Goal: Transaction & Acquisition: Purchase product/service

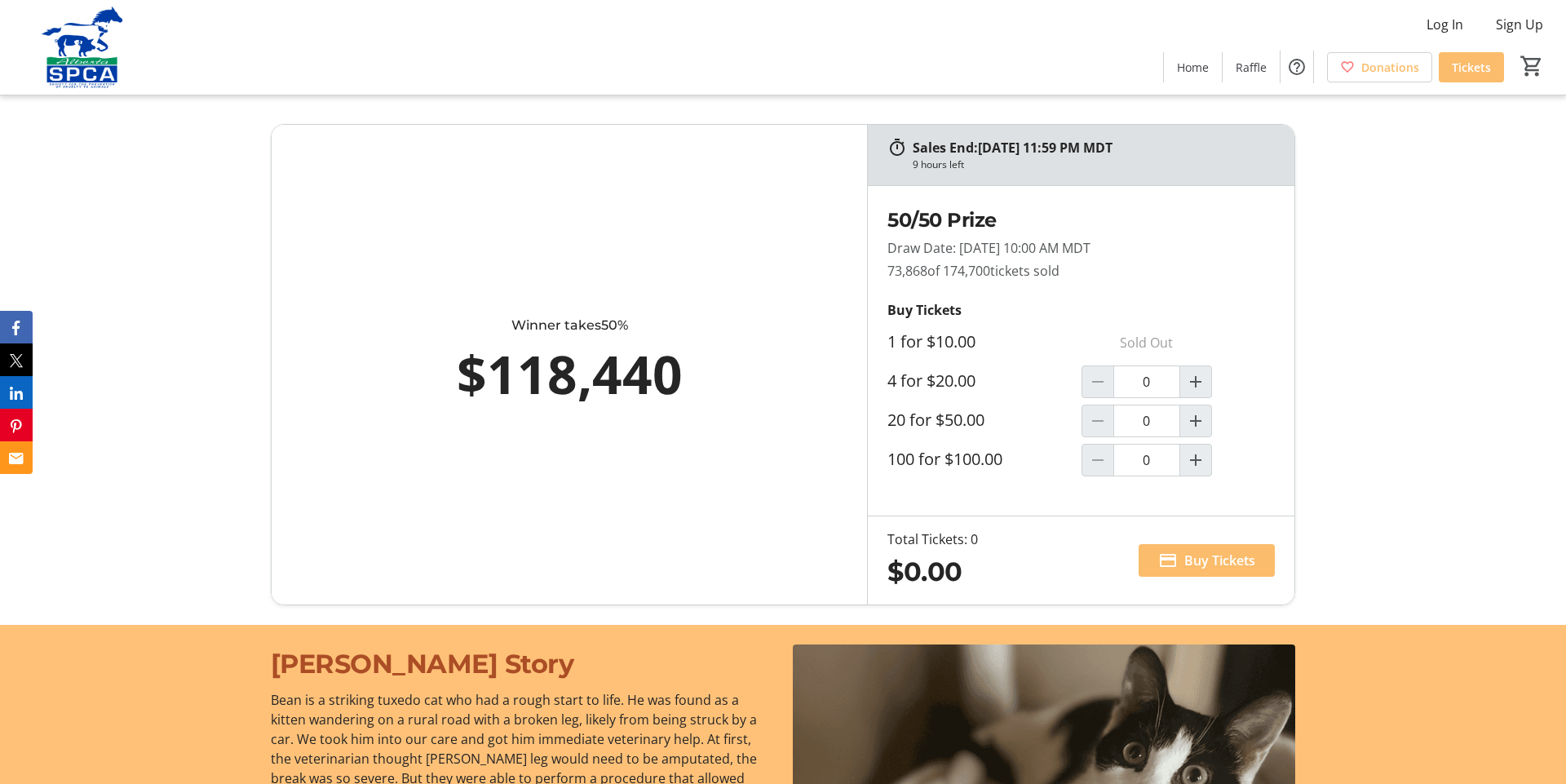
scroll to position [1017, 0]
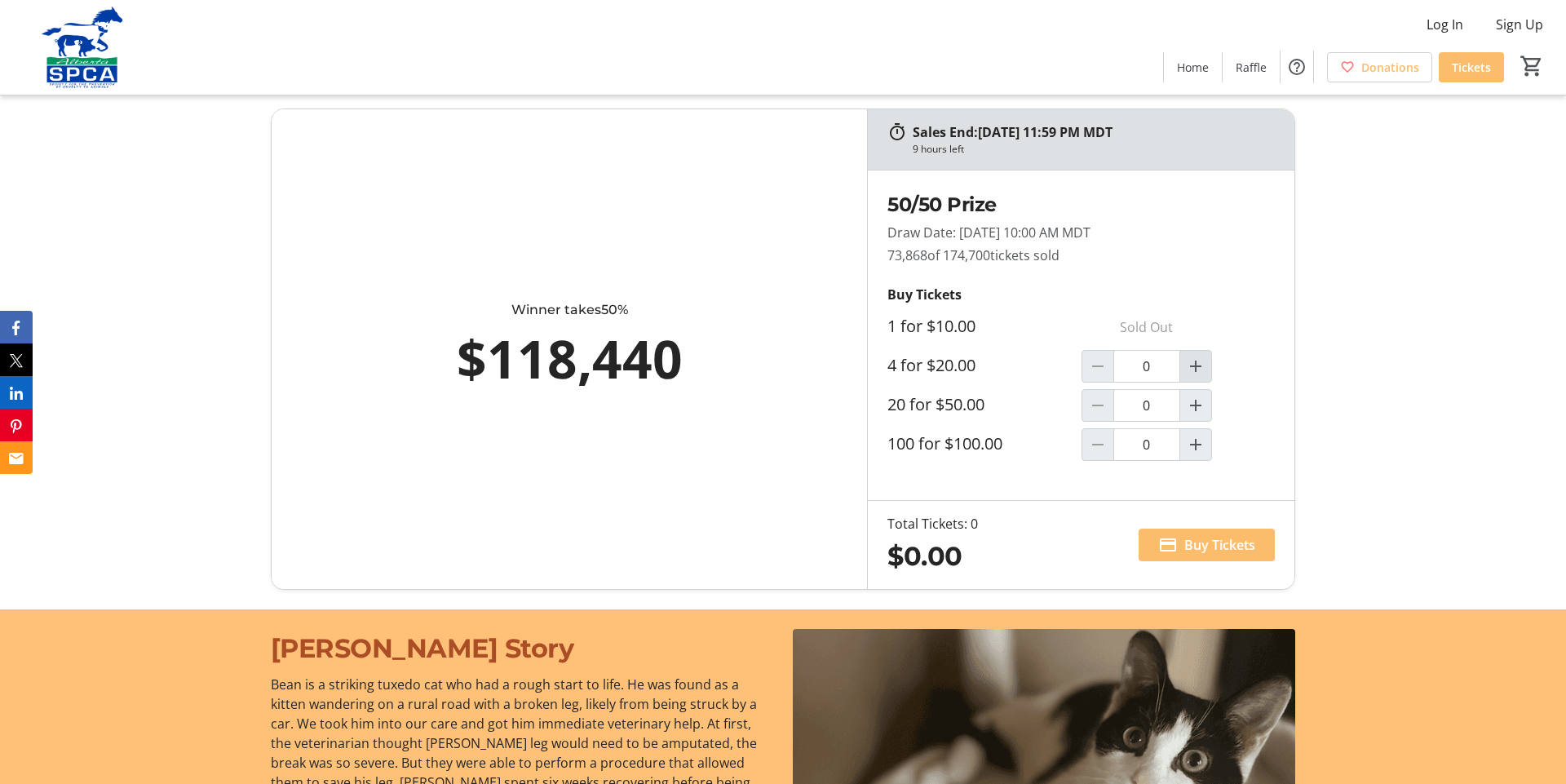
click at [1191, 374] on mat-icon "Increment by one" at bounding box center [1196, 366] width 19 height 19
type input "1"
click at [1190, 555] on span "Buy Tickets" at bounding box center [1220, 544] width 71 height 19
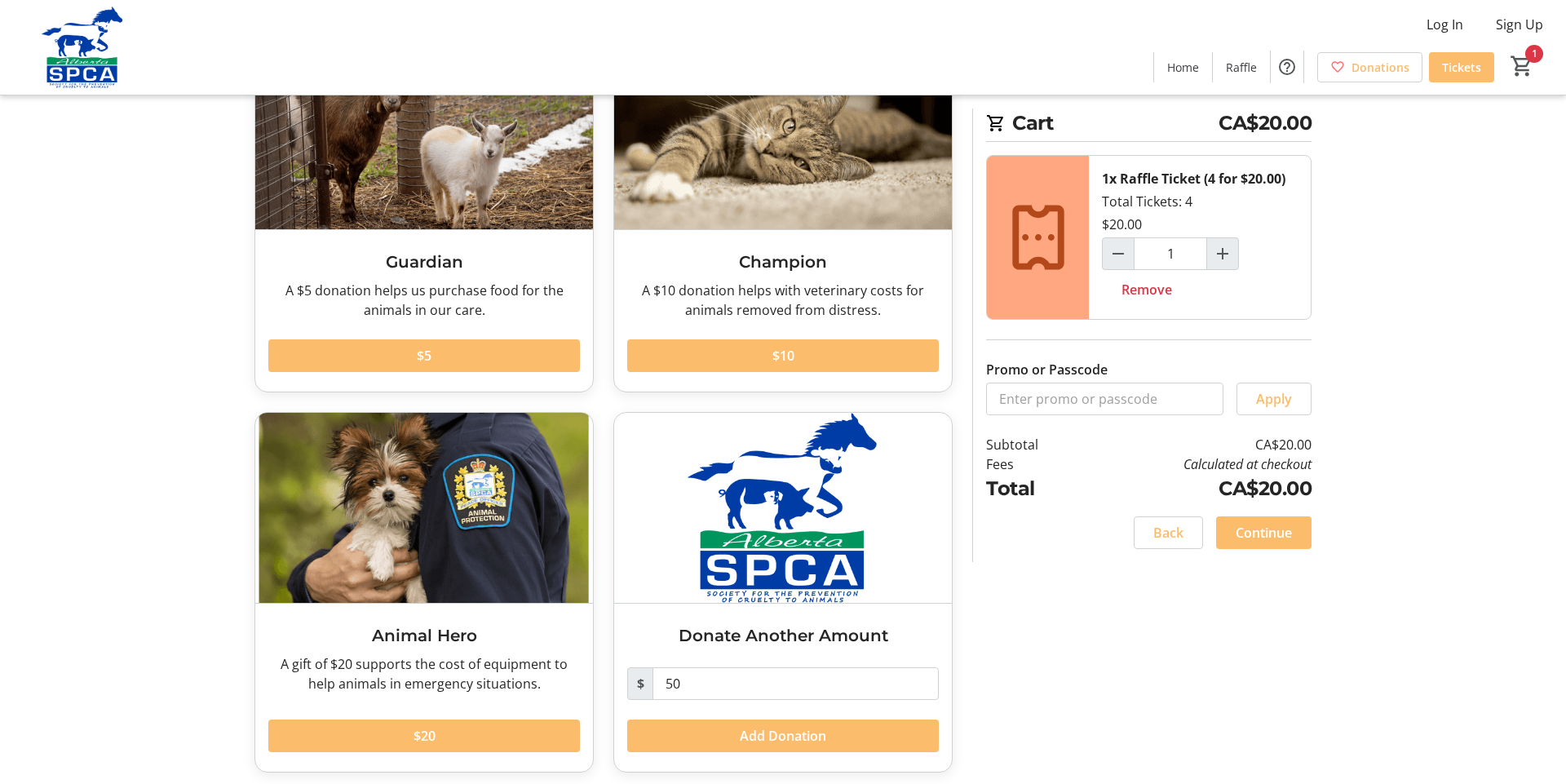
scroll to position [154, 0]
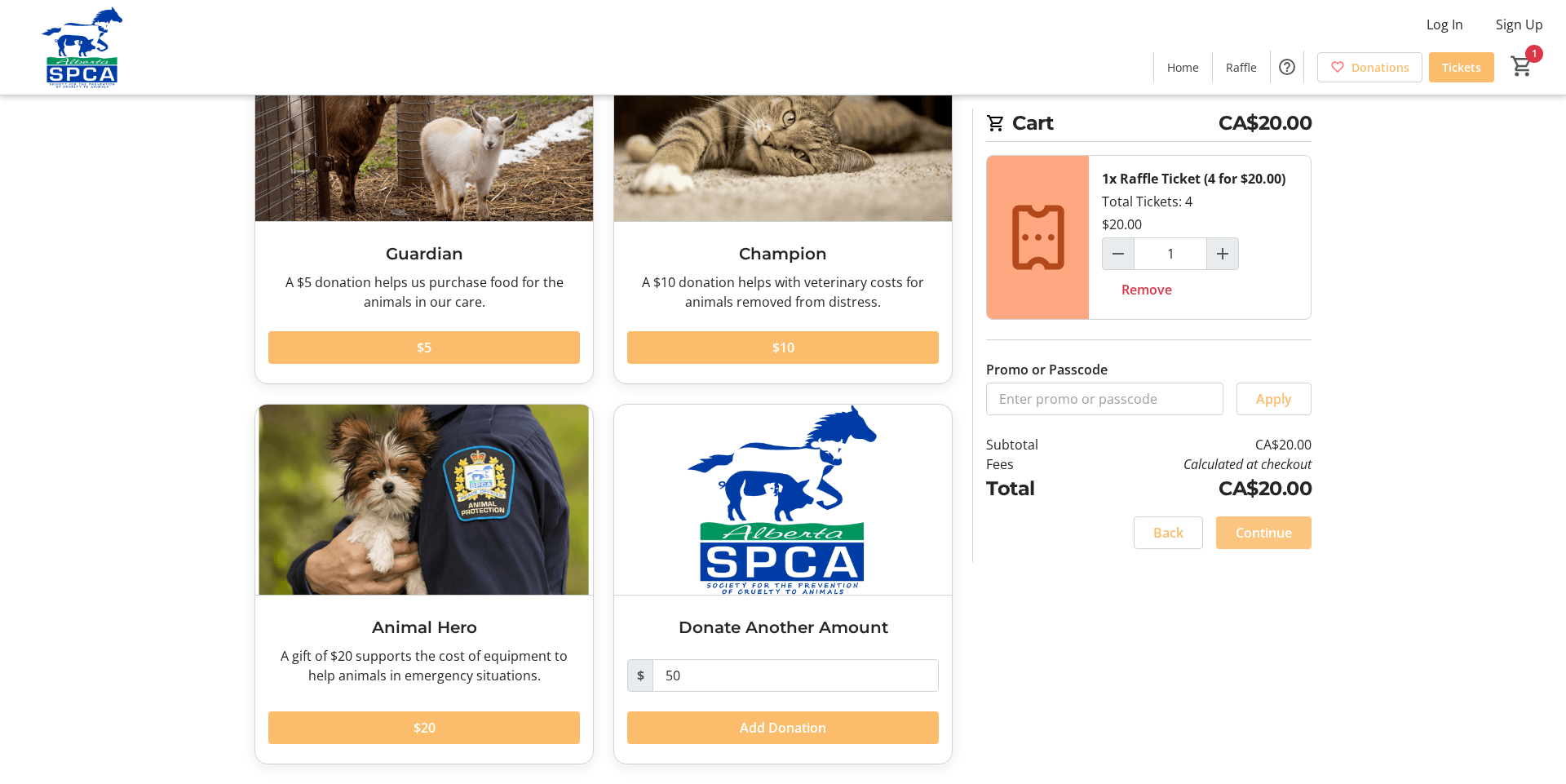
click at [1232, 546] on span at bounding box center [1265, 532] width 96 height 39
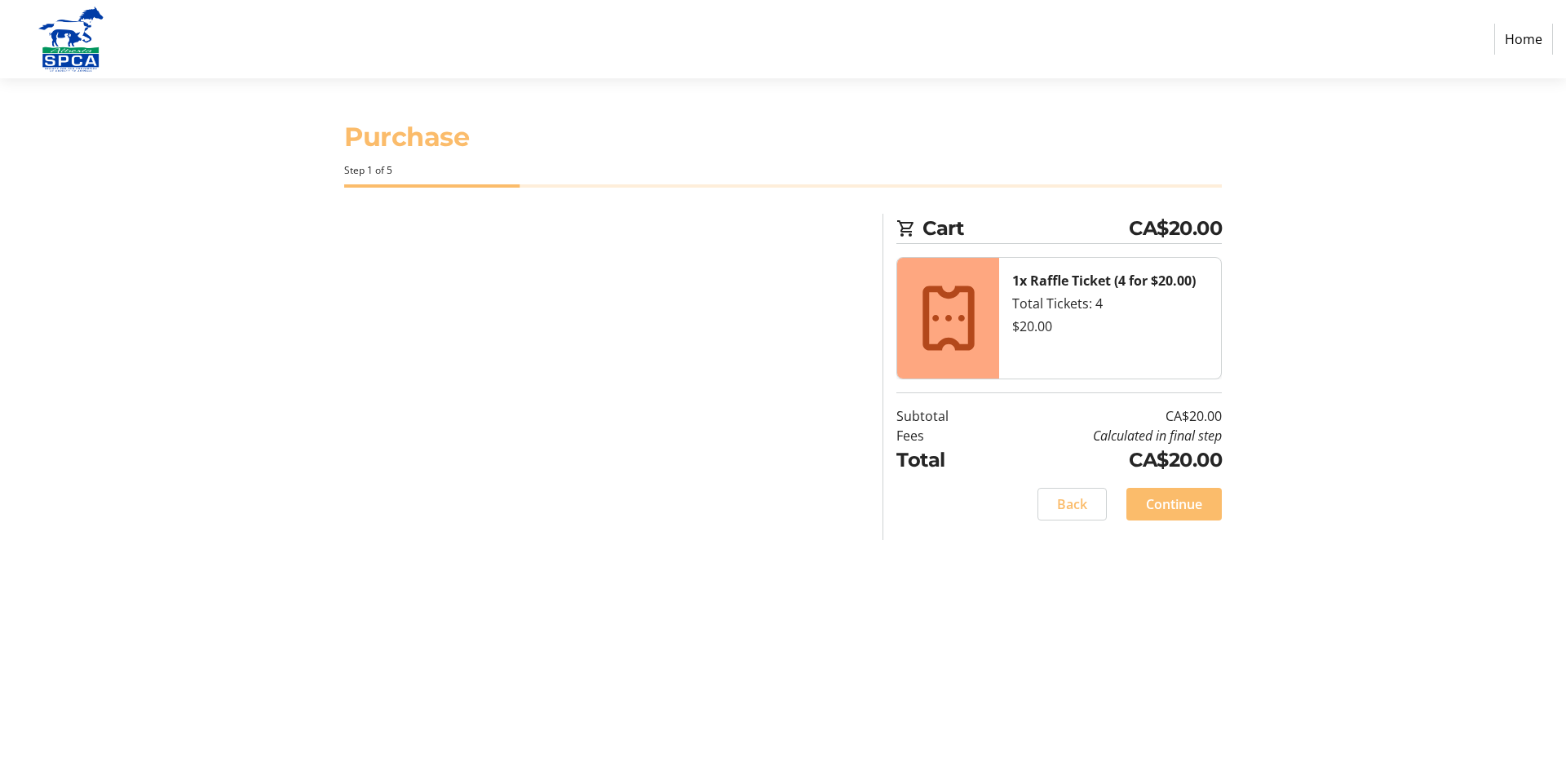
select select "CA"
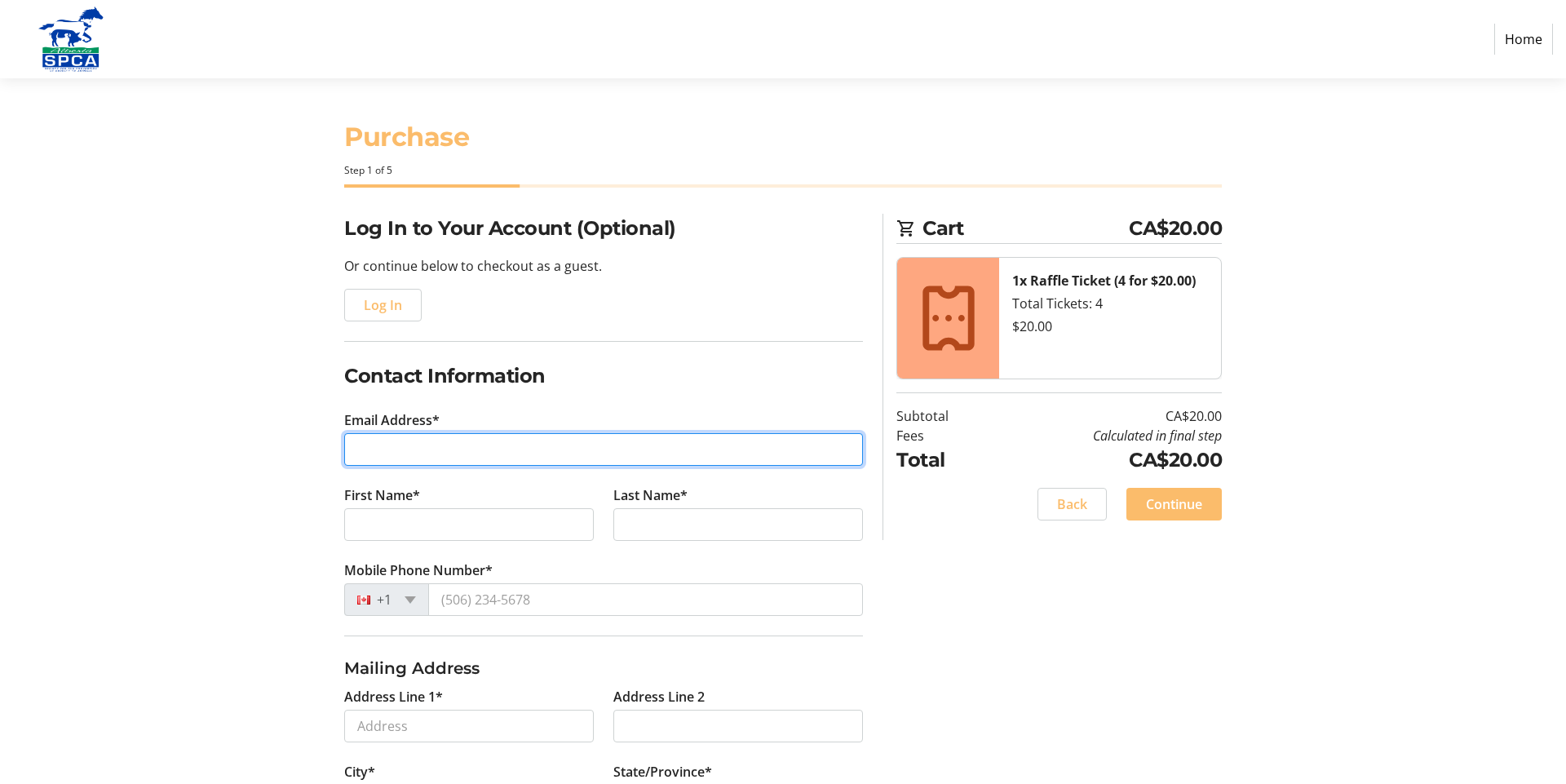
click at [613, 449] on input "Email Address*" at bounding box center [604, 449] width 519 height 33
type input "[PERSON_NAME][EMAIL_ADDRESS][PERSON_NAME][PERSON_NAME][DOMAIN_NAME]"
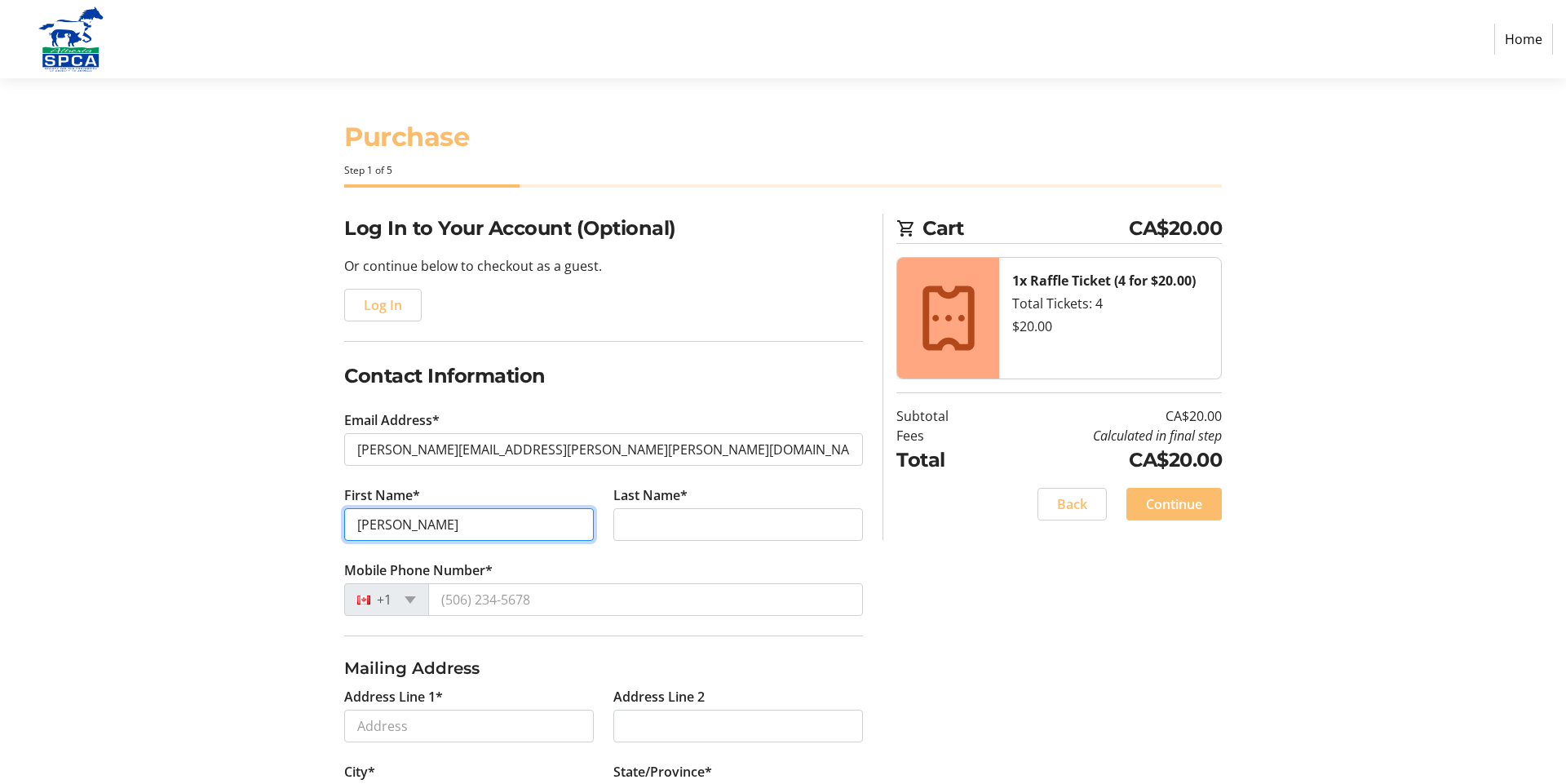
type input "[PERSON_NAME]"
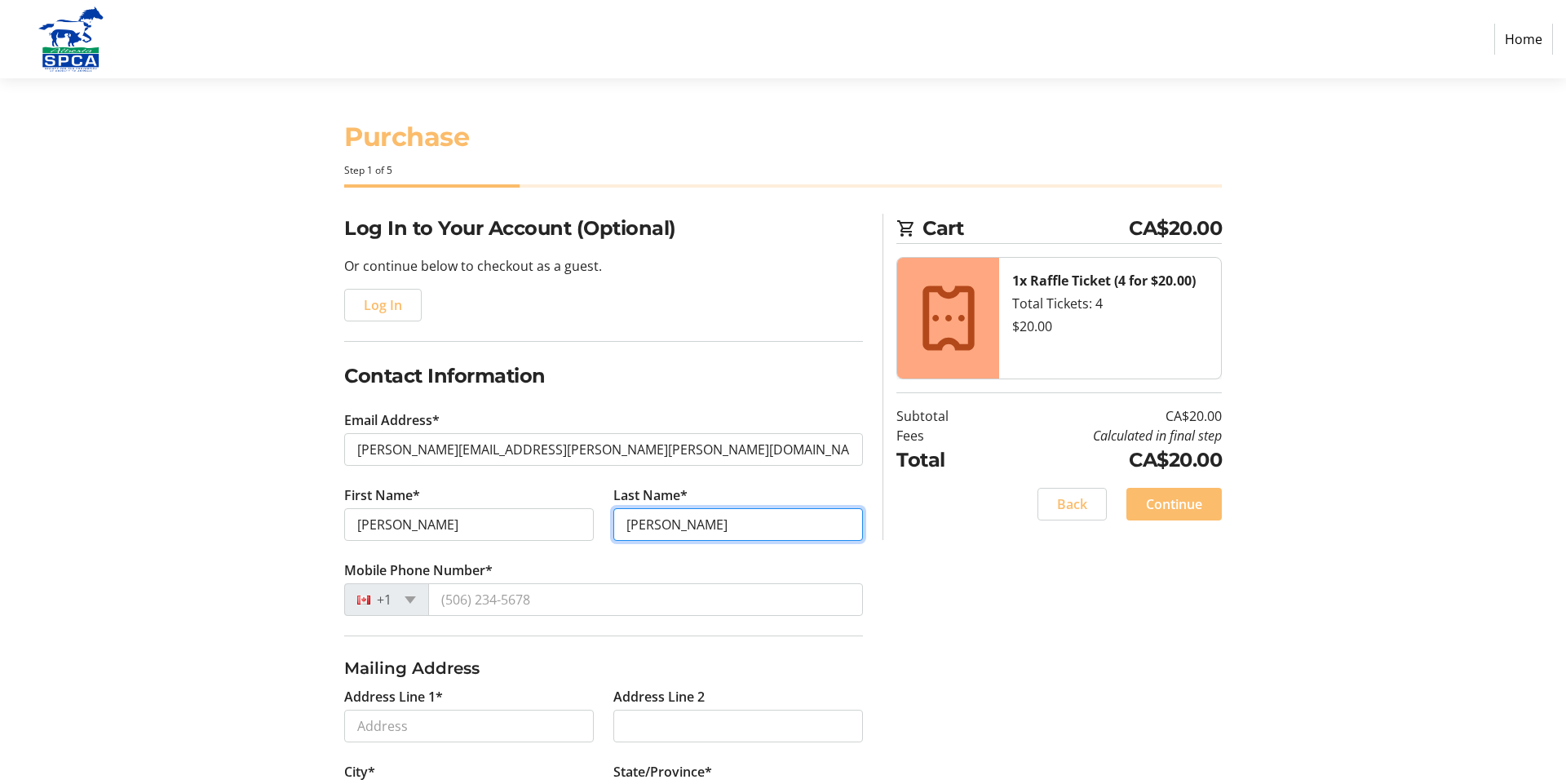
type input "[PERSON_NAME]"
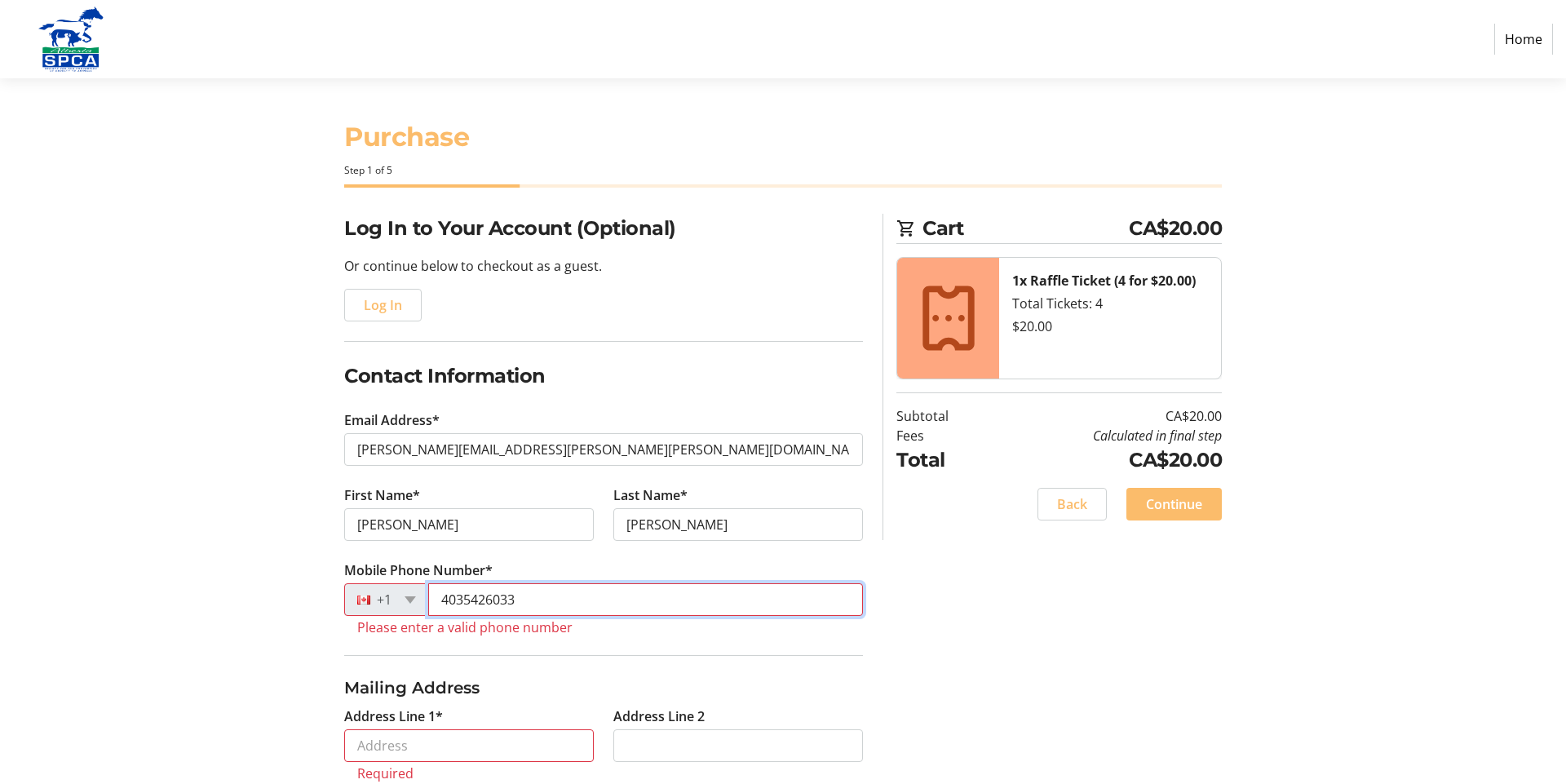
click at [452, 609] on input "4035426033" at bounding box center [646, 599] width 435 height 33
click at [462, 610] on input "14035426033" at bounding box center [646, 599] width 435 height 33
click at [574, 609] on input "14035426033" at bounding box center [646, 599] width 435 height 33
type input "1"
type input "4035426033"
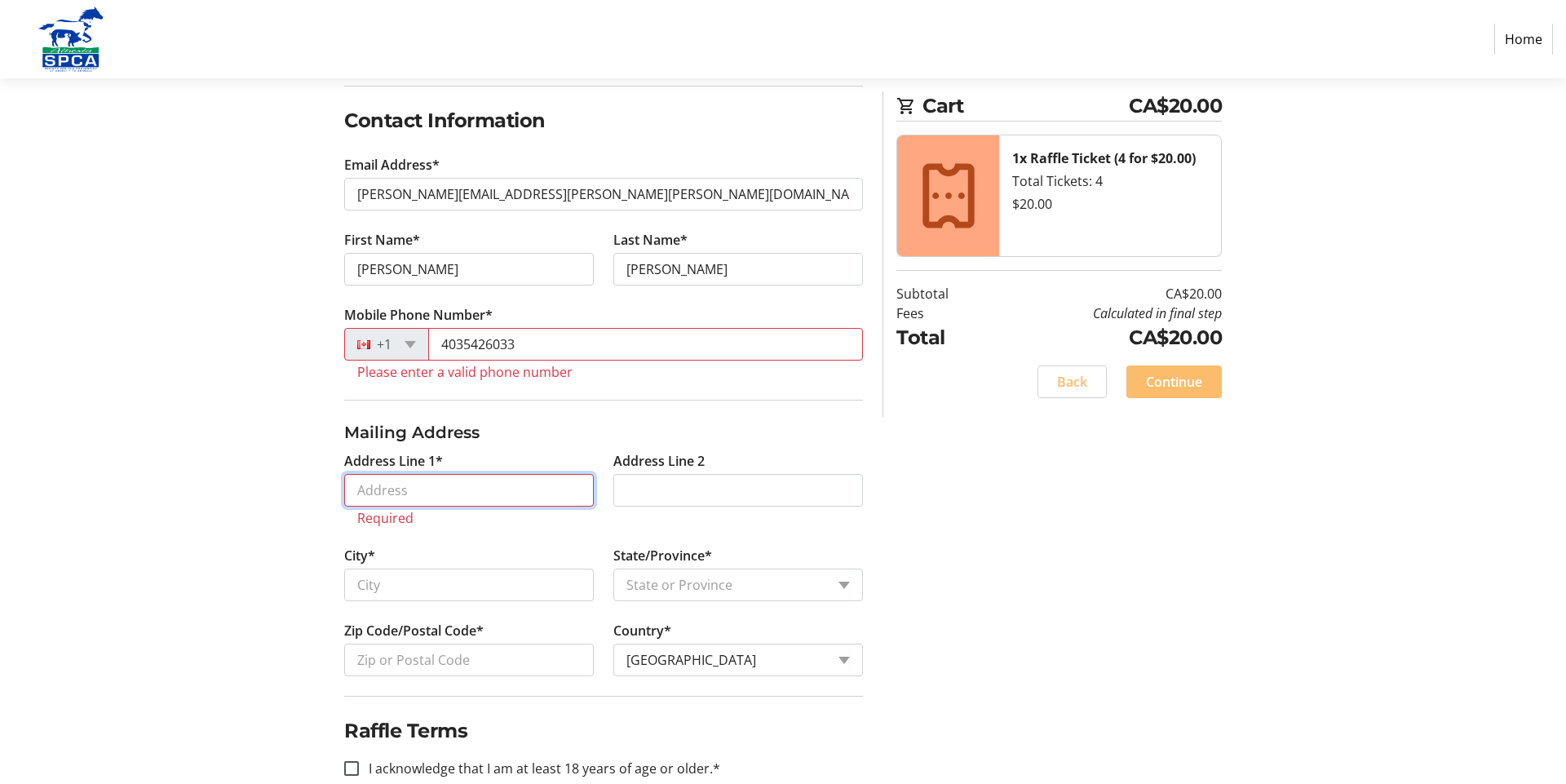
scroll to position [301, 0]
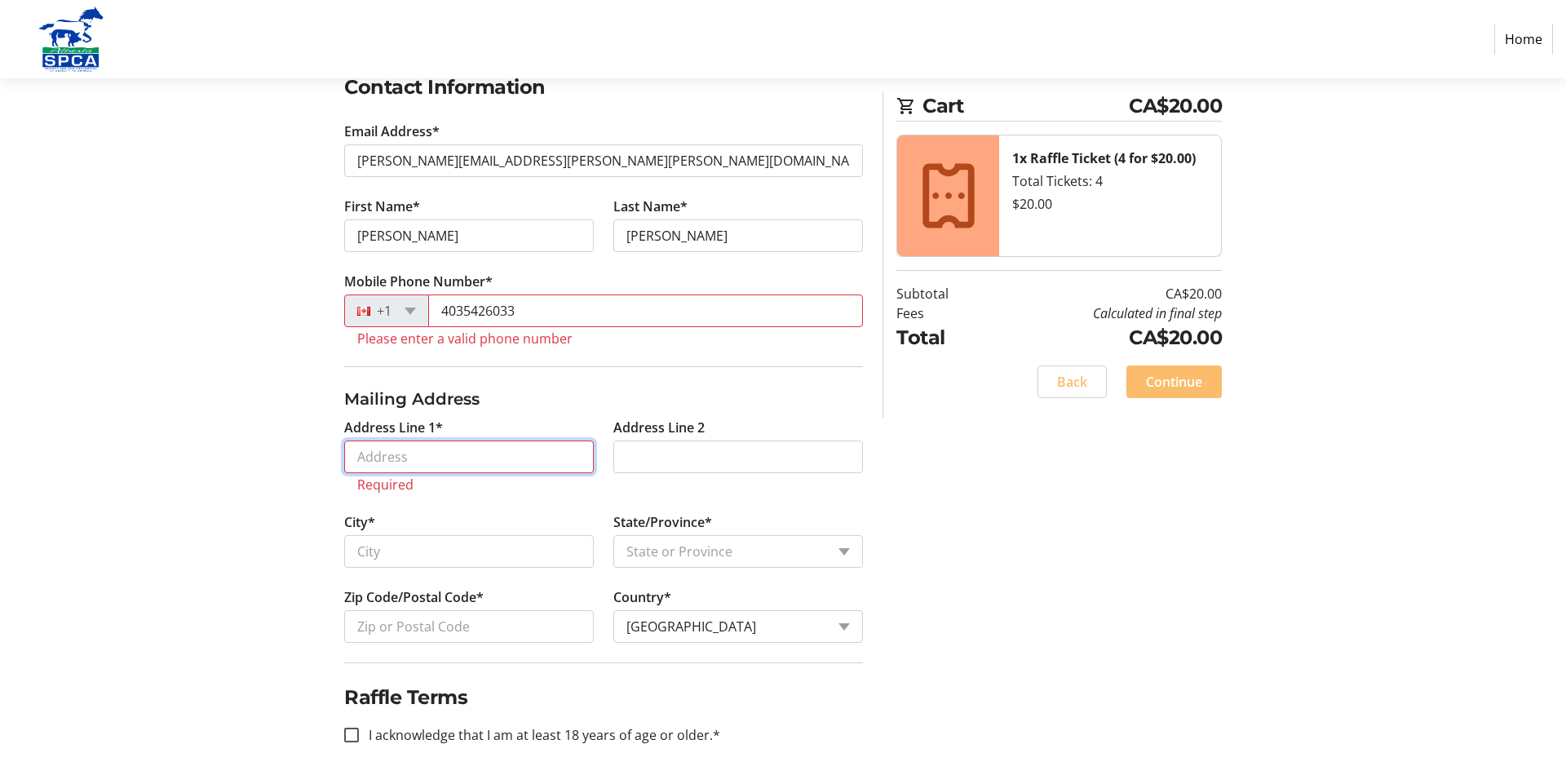
click at [483, 455] on input "Address Line 1*" at bounding box center [469, 457] width 249 height 33
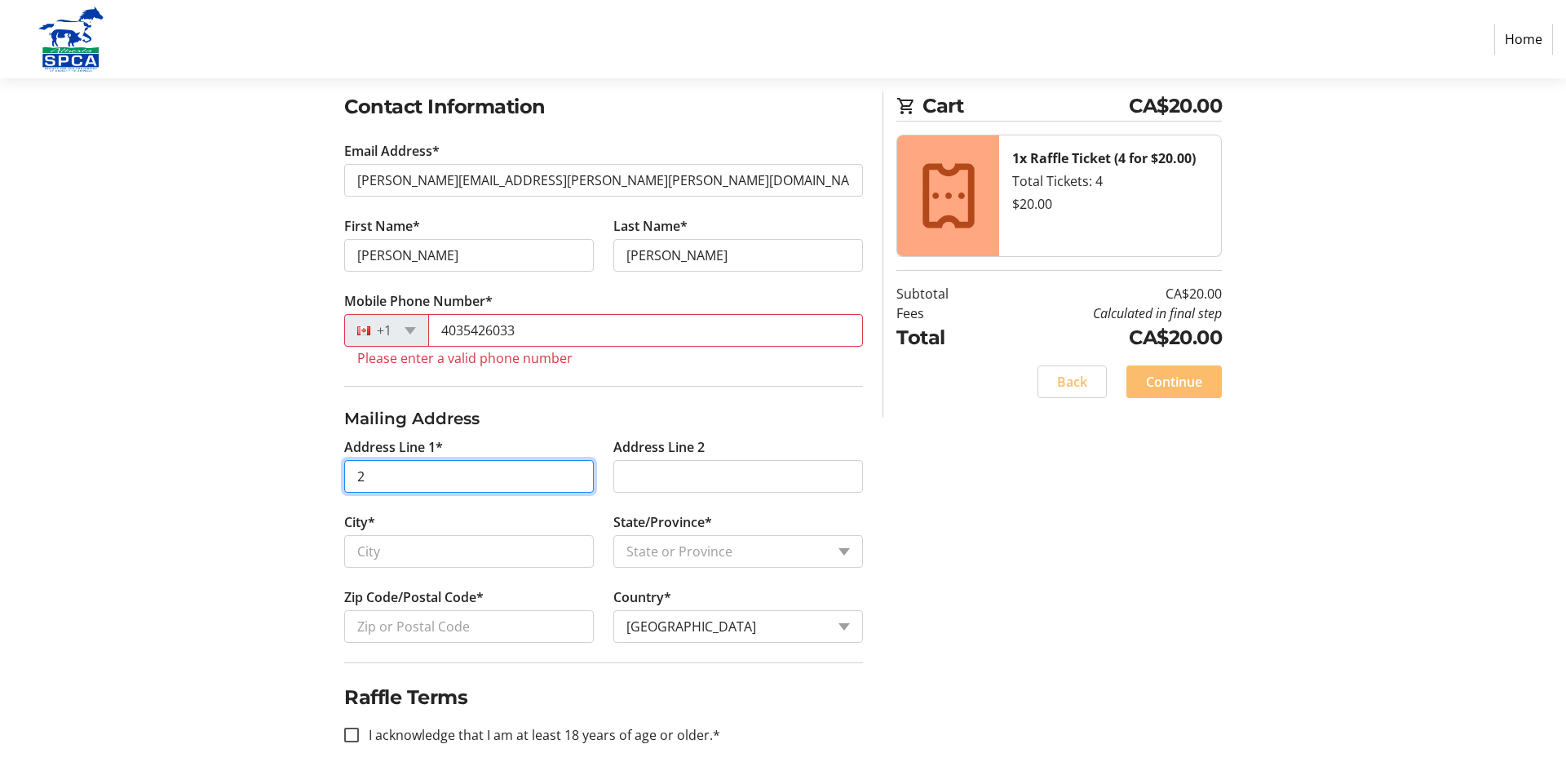
scroll to position [282, 0]
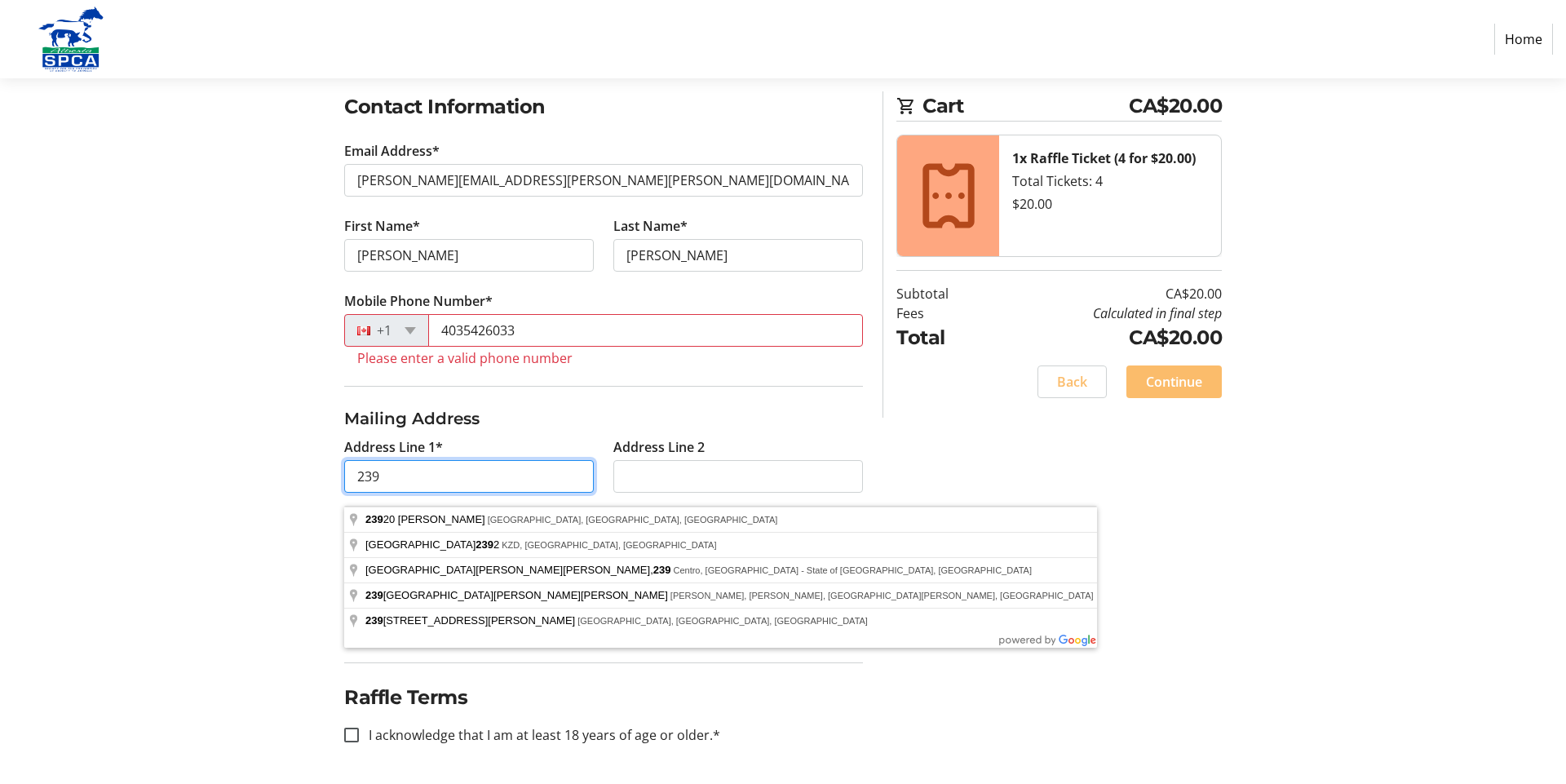
click at [419, 481] on input "239" at bounding box center [469, 476] width 249 height 33
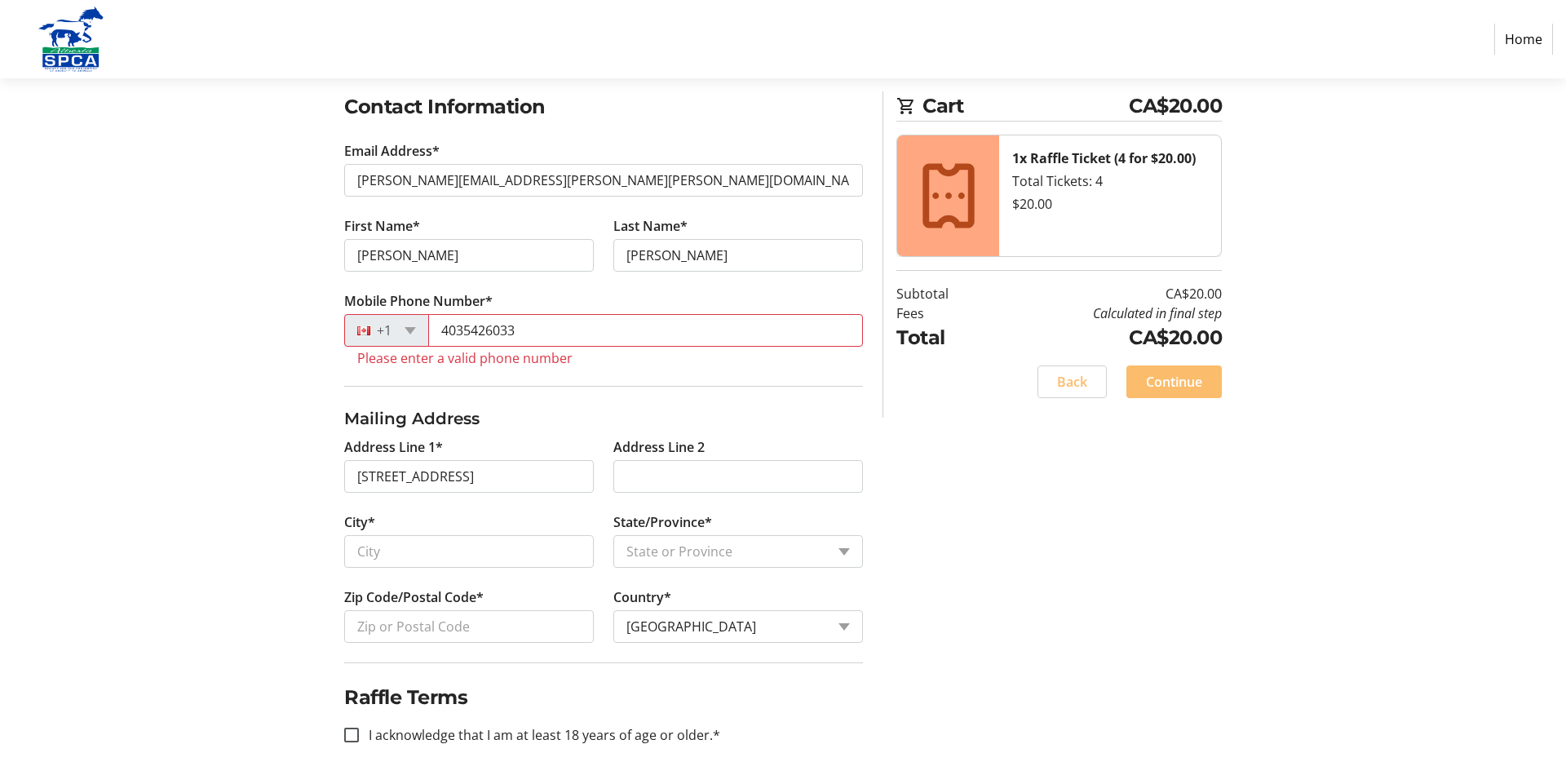
type input "[STREET_ADDRESS]"
type input "[GEOGRAPHIC_DATA]"
select select "AB"
type input "T3H 1B2"
click at [440, 554] on input "[GEOGRAPHIC_DATA]" at bounding box center [469, 551] width 249 height 33
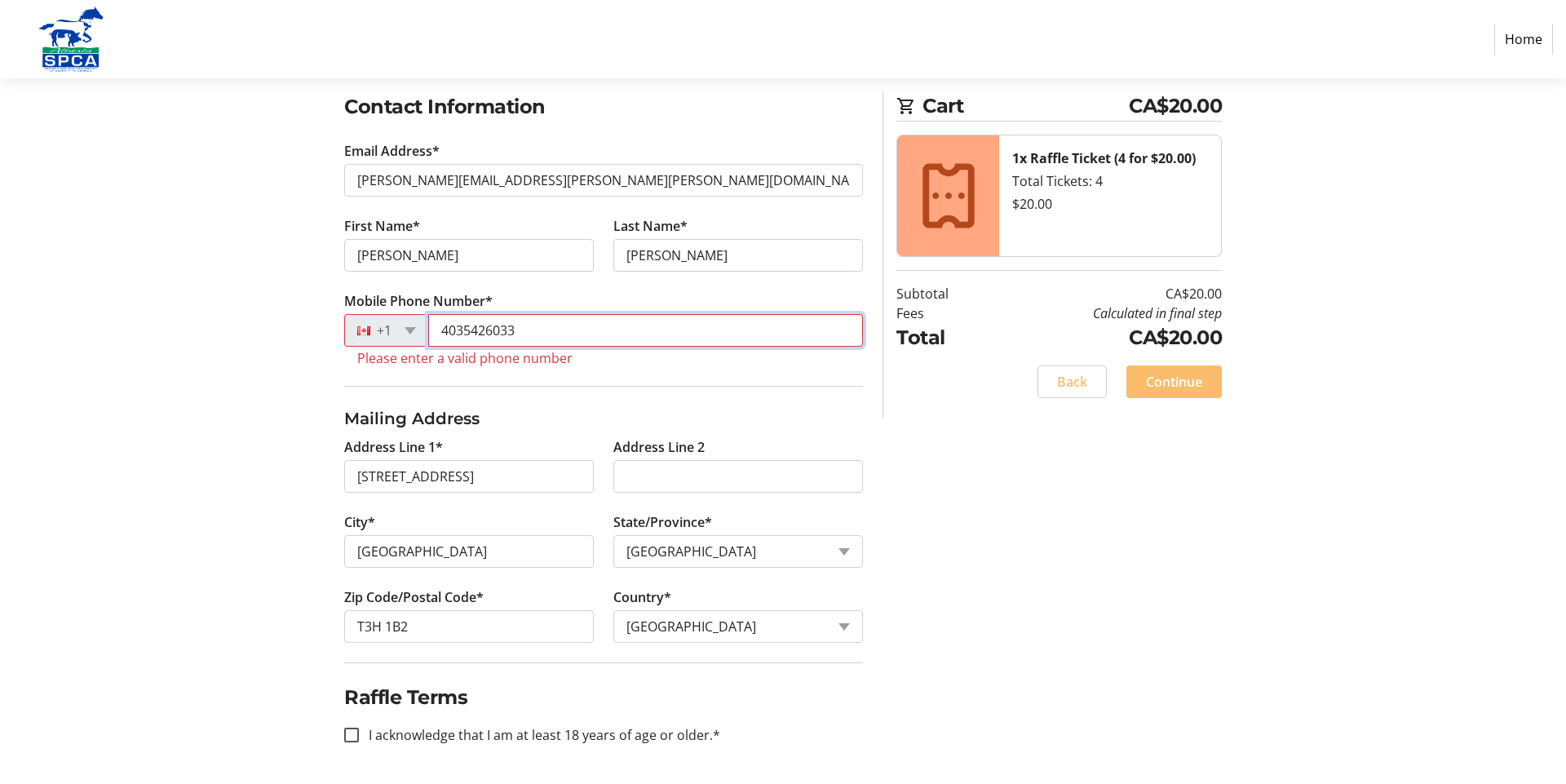
click at [537, 328] on input "4035426033" at bounding box center [646, 330] width 435 height 33
type input "4"
type input "14035426033"
click at [354, 738] on input "I acknowledge that I am at least 18 years of age or older.*" at bounding box center [351, 734] width 14 height 14
checkbox input "true"
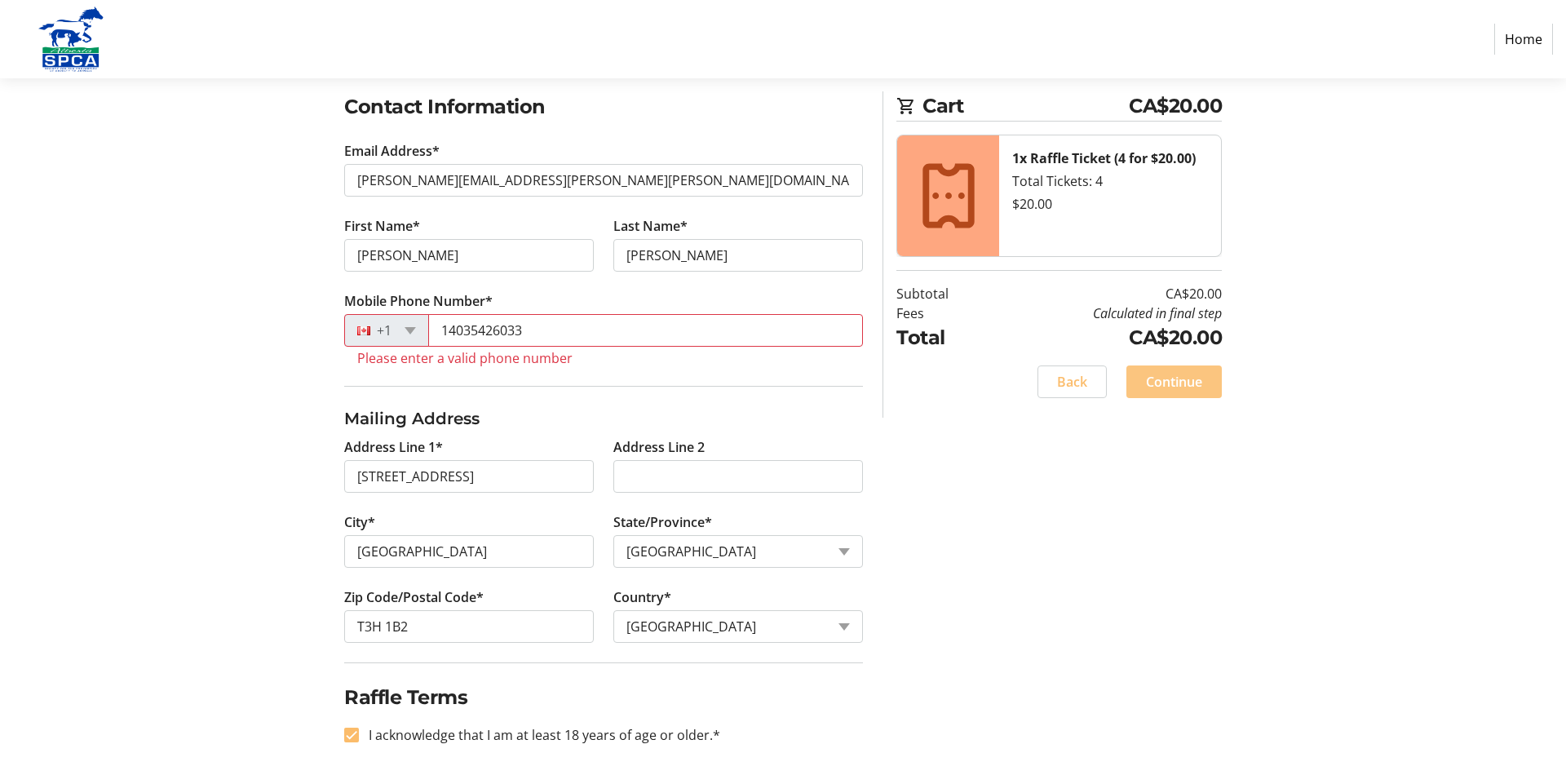
click at [1189, 385] on span "Continue" at bounding box center [1174, 381] width 56 height 19
click at [1170, 384] on span "Continue" at bounding box center [1174, 381] width 56 height 19
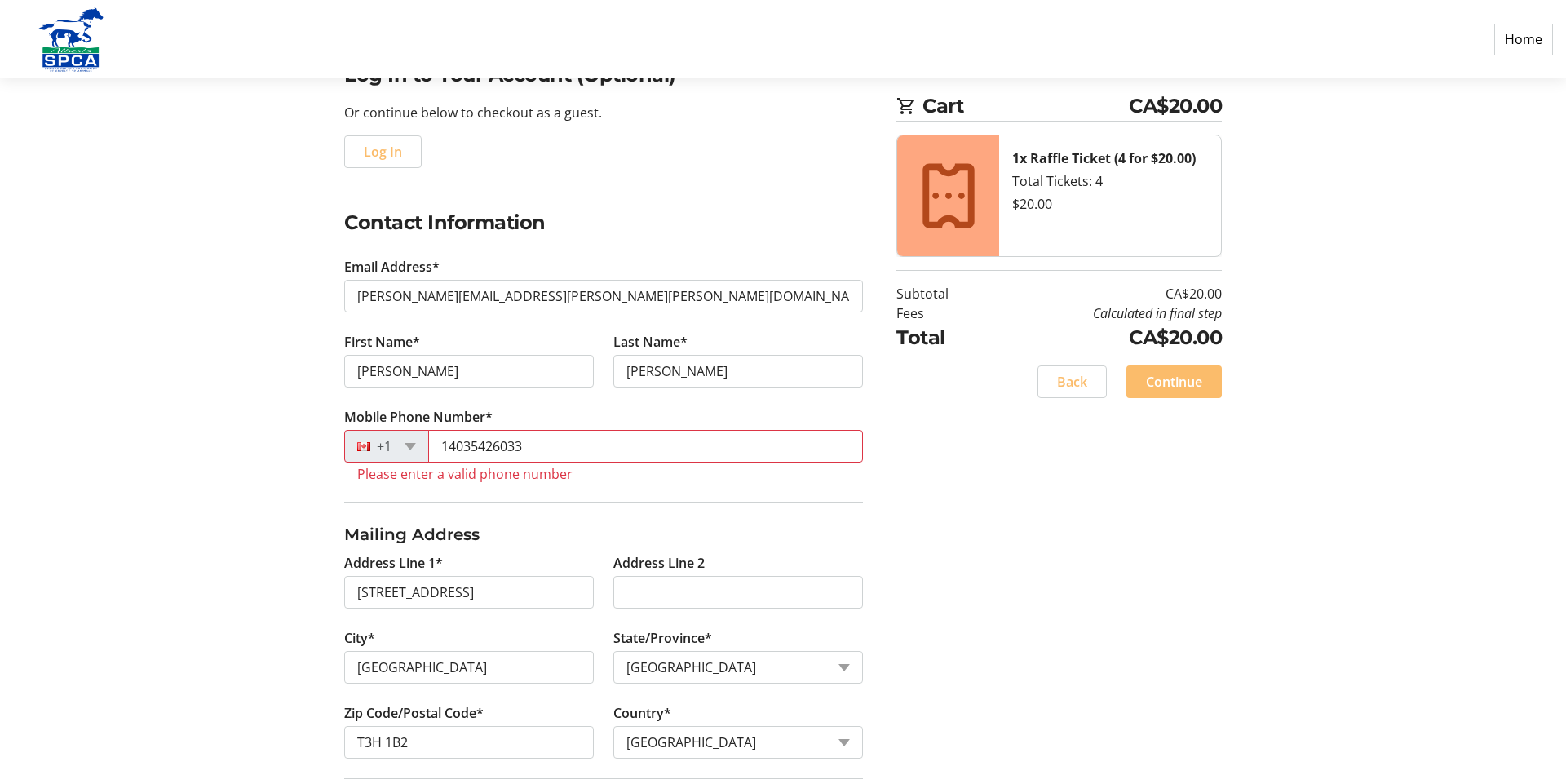
scroll to position [0, 0]
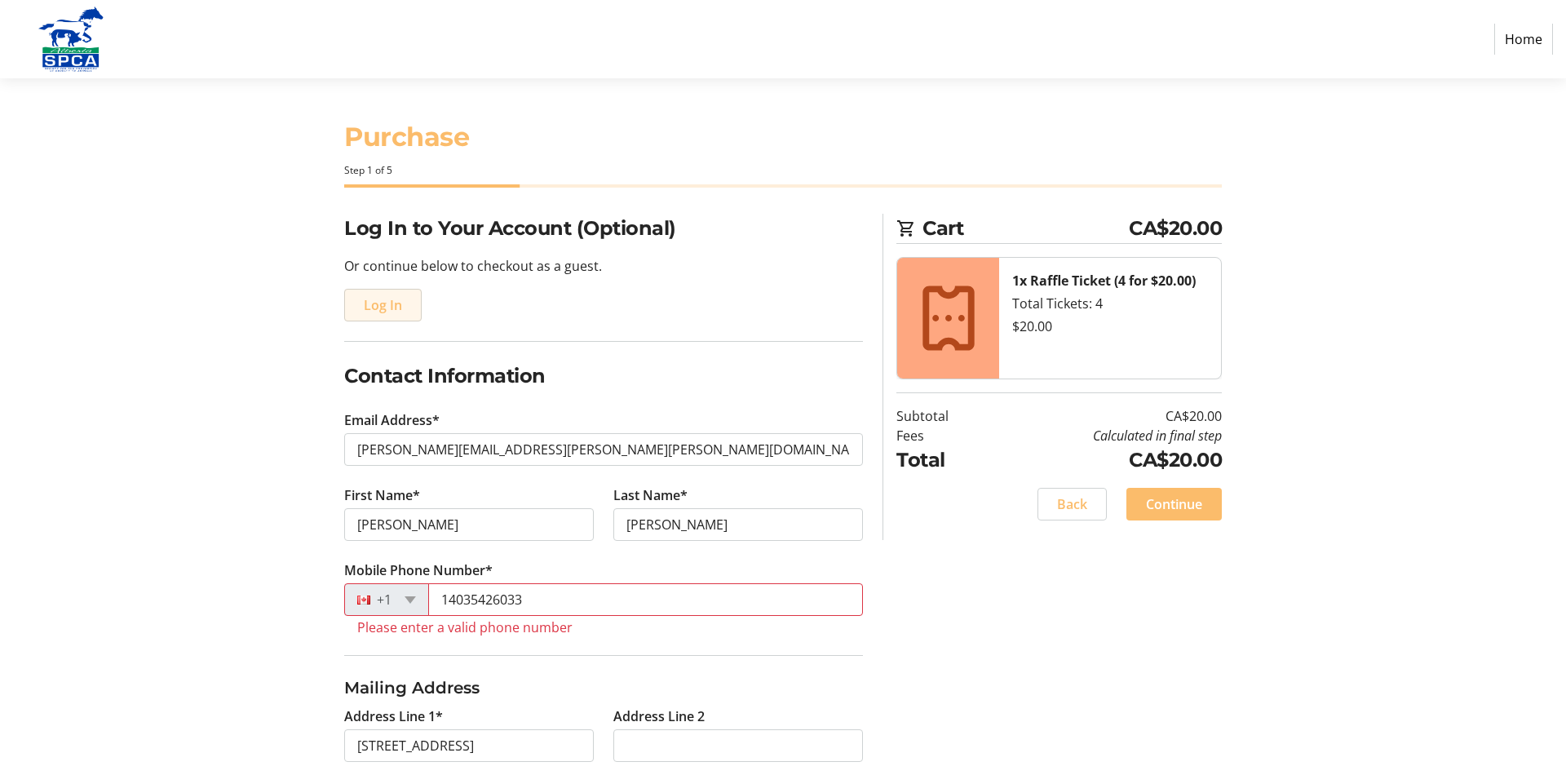
click at [397, 305] on span "Log In" at bounding box center [383, 305] width 39 height 19
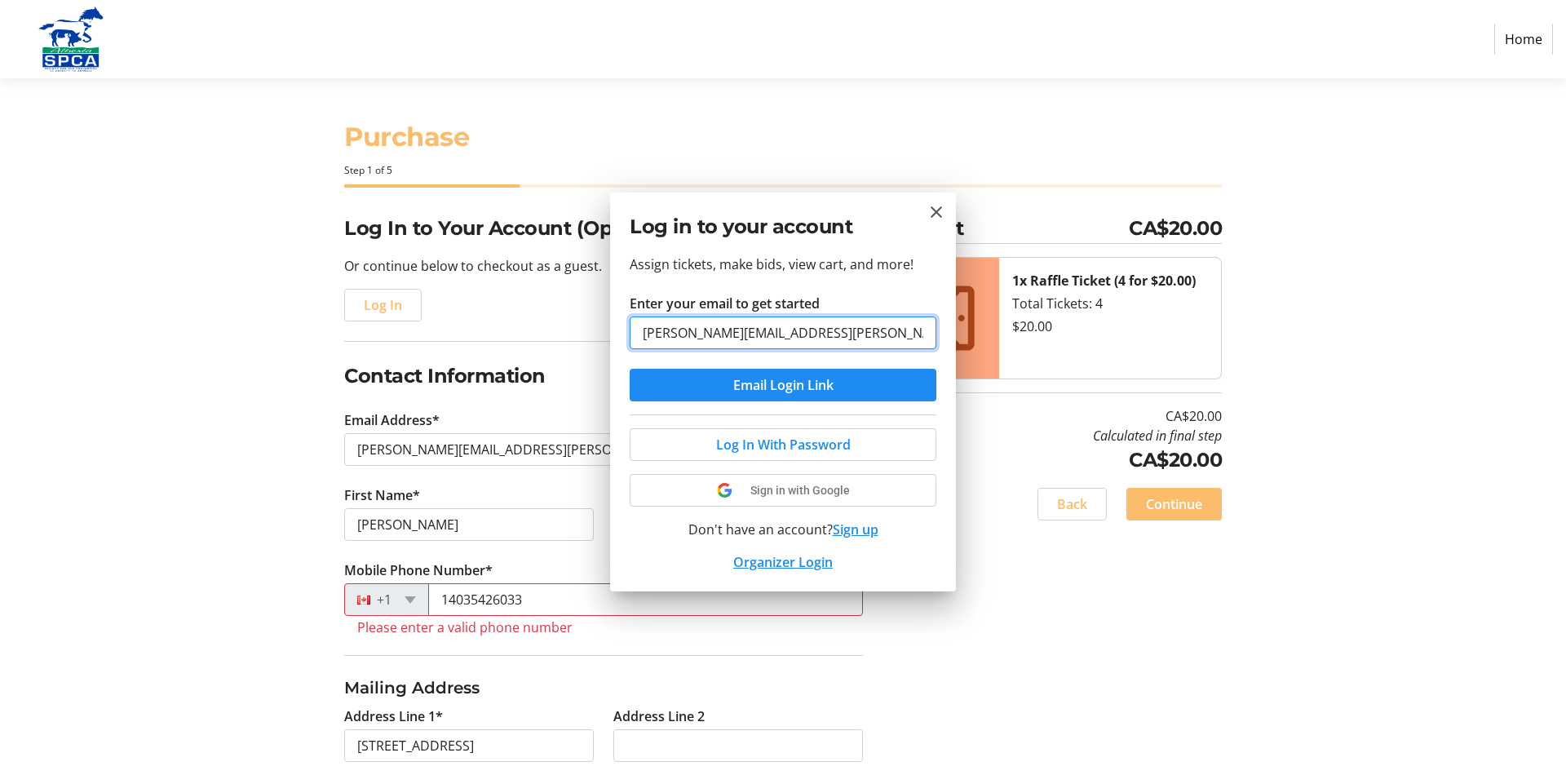
type input "[PERSON_NAME][EMAIL_ADDRESS][PERSON_NAME][PERSON_NAME][DOMAIN_NAME]"
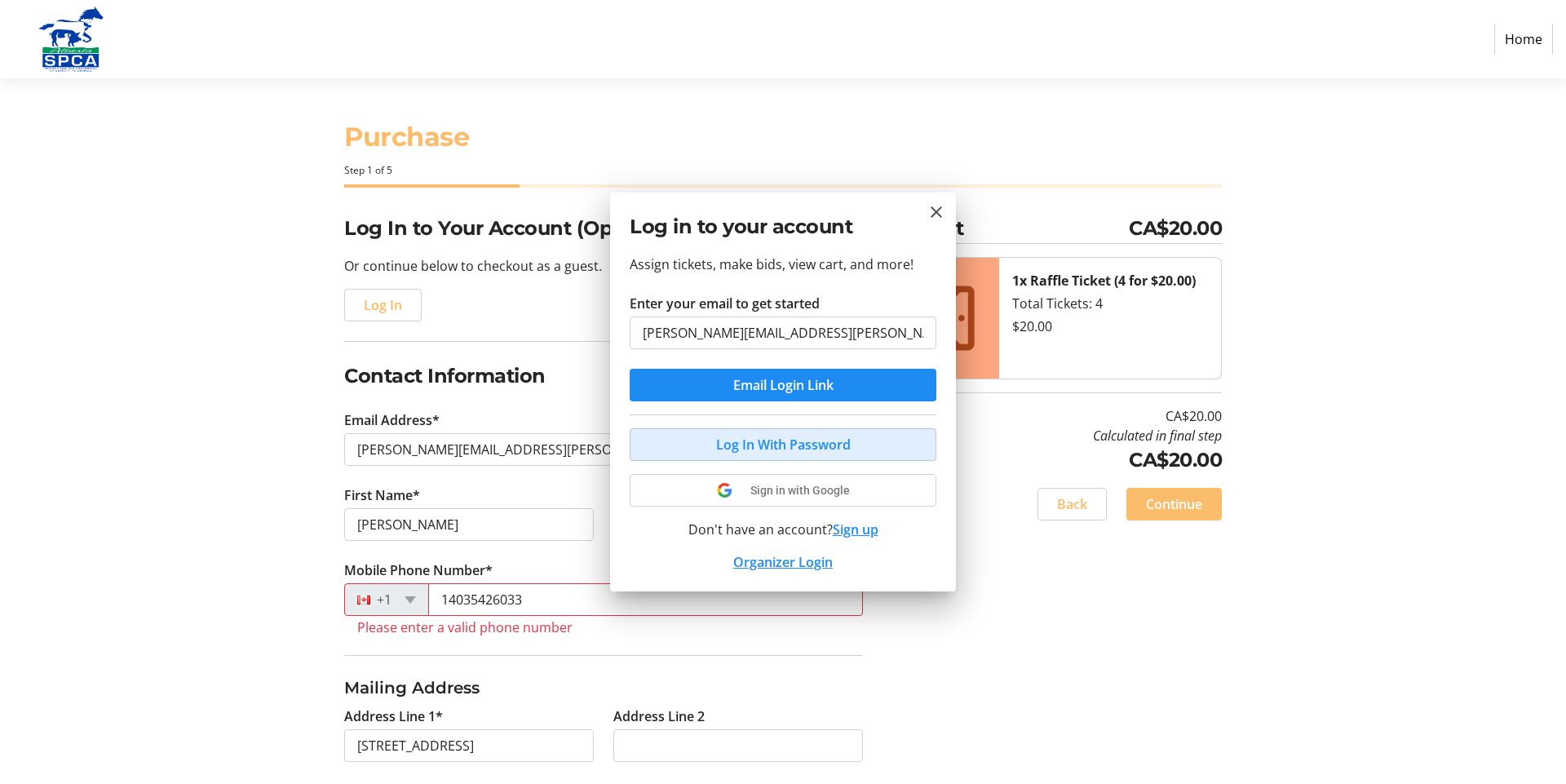
click at [856, 445] on span at bounding box center [783, 444] width 305 height 39
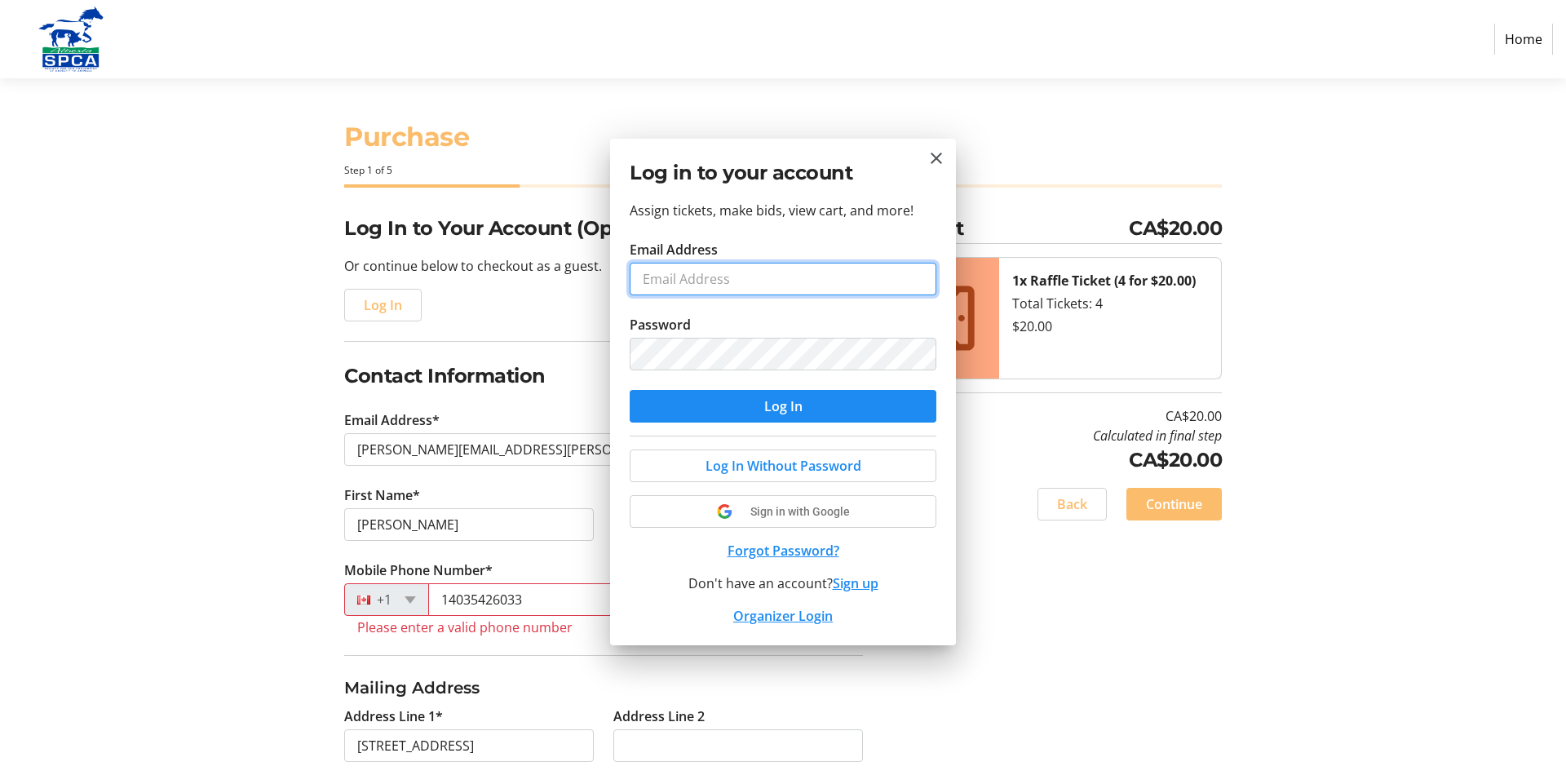
click at [737, 289] on input "Email Address" at bounding box center [783, 279] width 306 height 33
type input "[PERSON_NAME][EMAIL_ADDRESS][PERSON_NAME][PERSON_NAME][DOMAIN_NAME]"
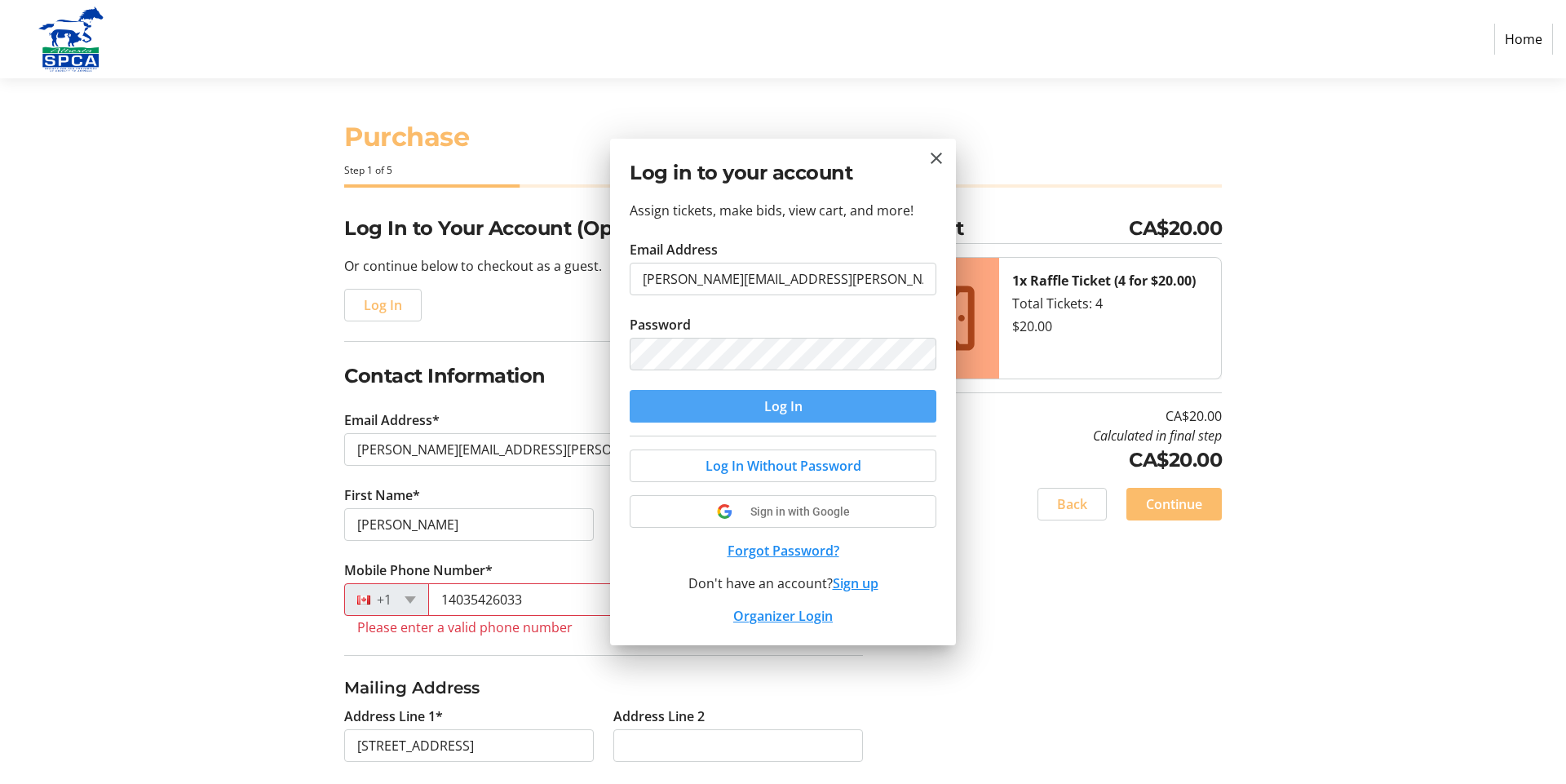
click at [704, 412] on span "submit" at bounding box center [783, 406] width 306 height 39
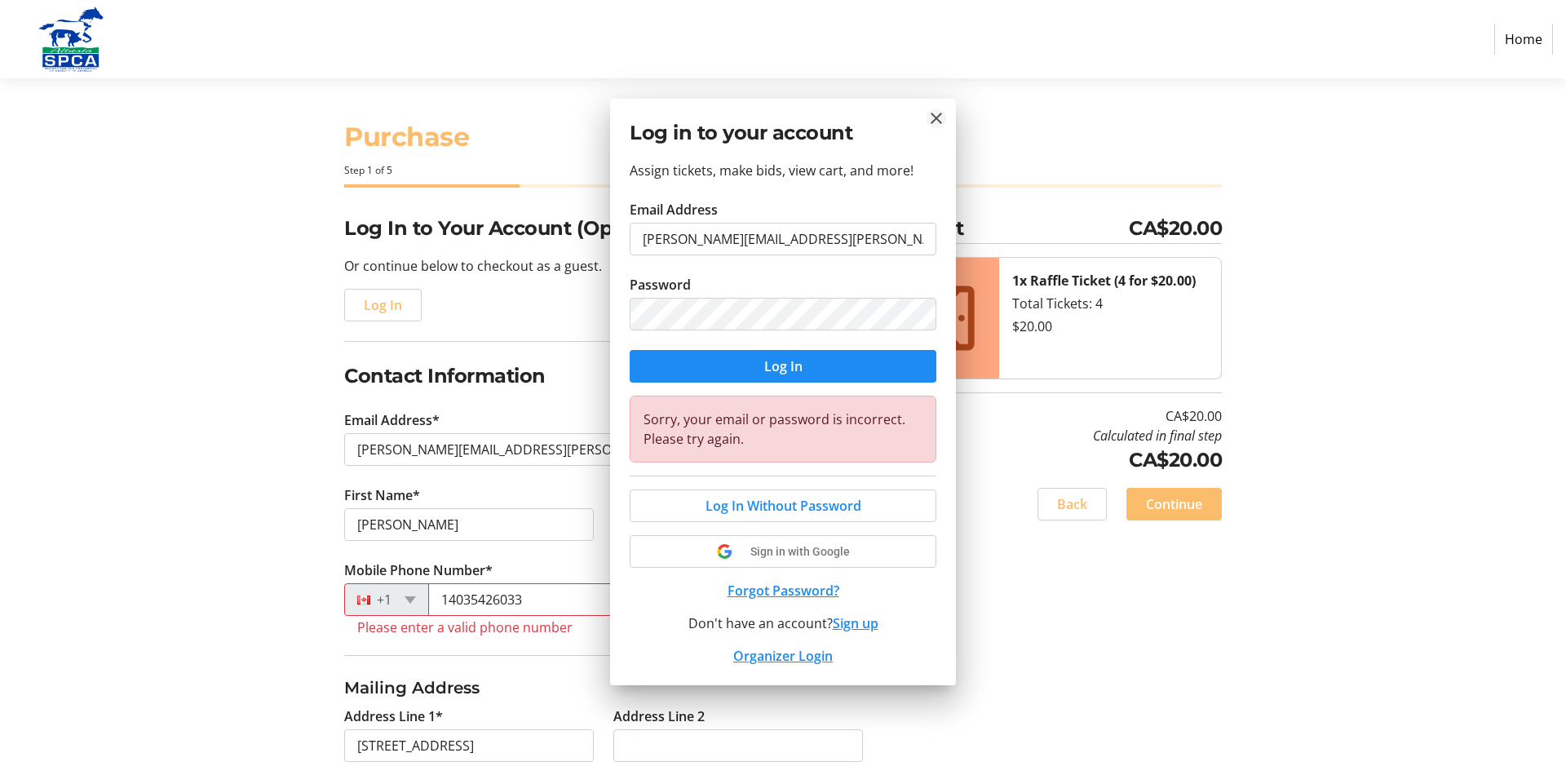
click at [939, 120] on mat-icon "Close" at bounding box center [936, 118] width 19 height 19
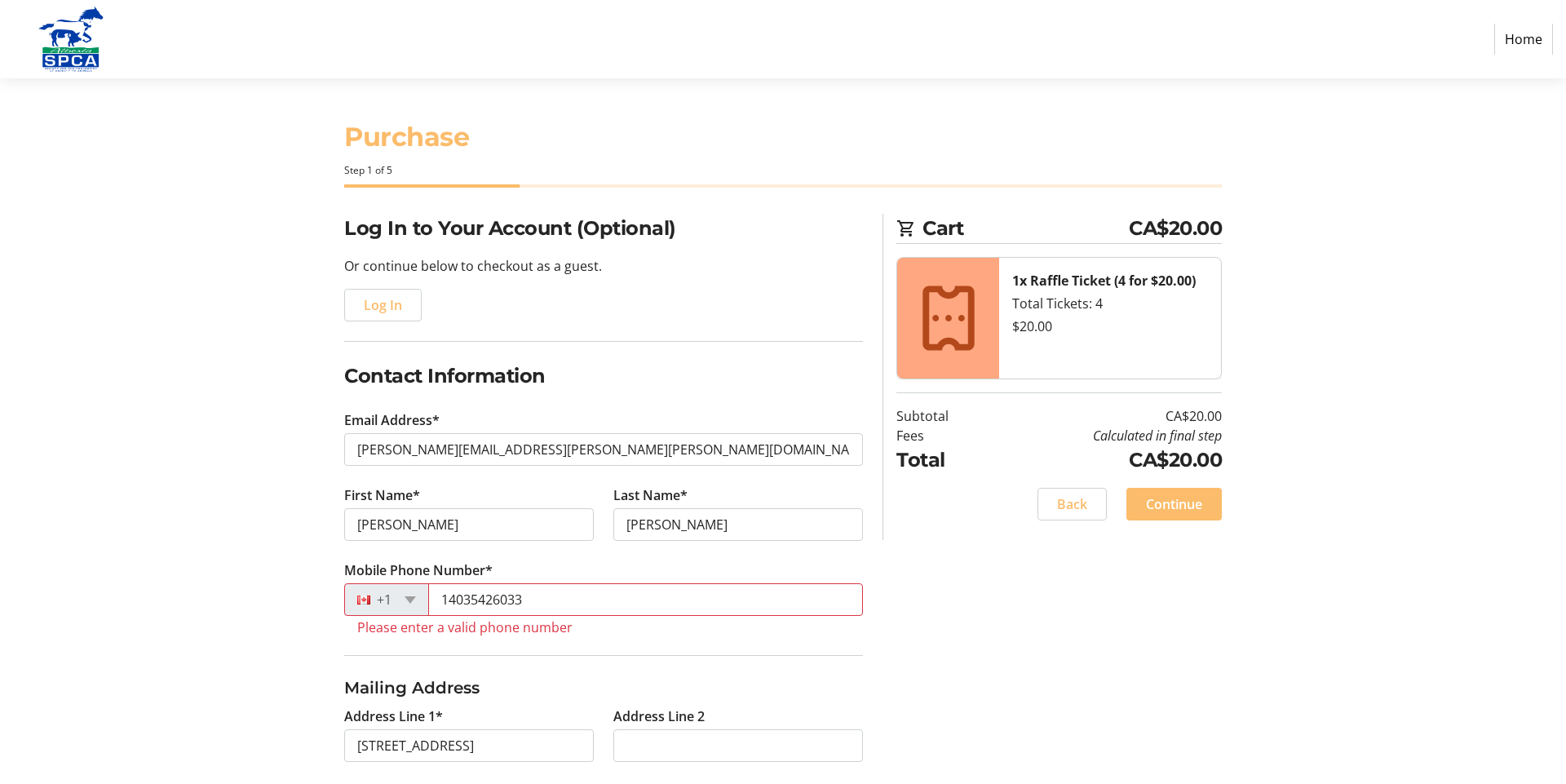
click at [1517, 39] on link "Home" at bounding box center [1524, 39] width 59 height 31
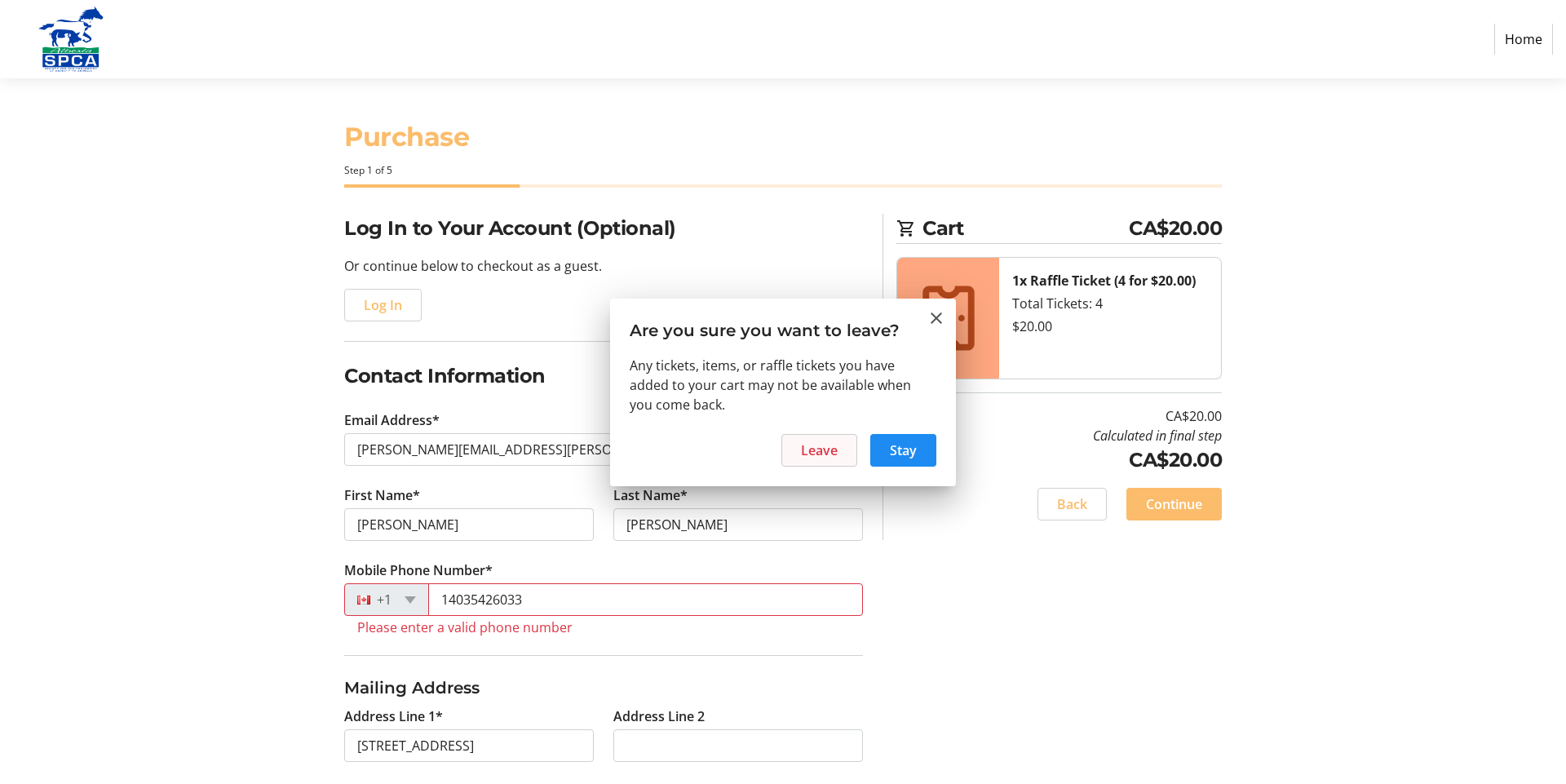
click at [841, 449] on span at bounding box center [820, 450] width 74 height 39
